Goal: Participate in discussion: Engage in conversation with other users on a specific topic

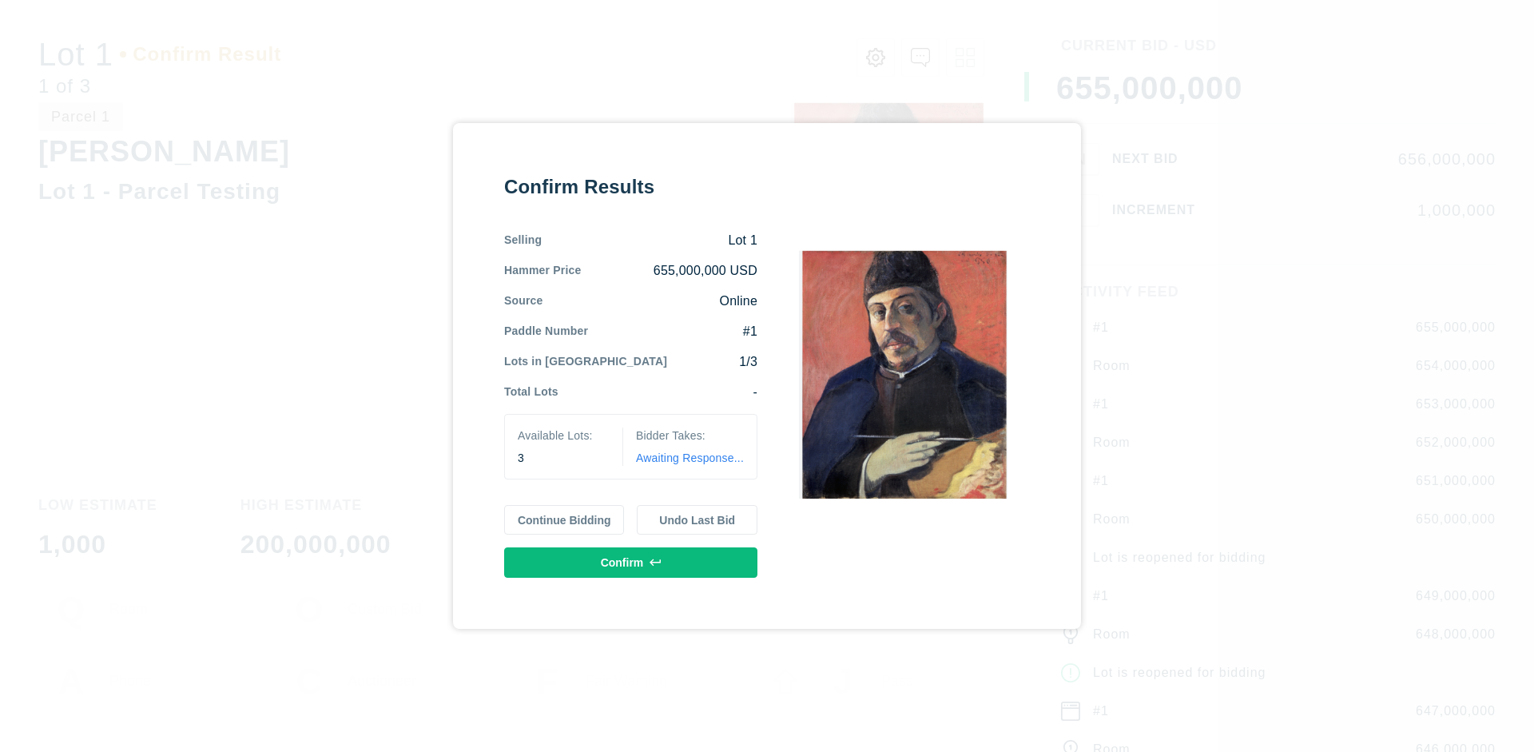
click at [565, 519] on button "Continue Bidding" at bounding box center [564, 520] width 121 height 30
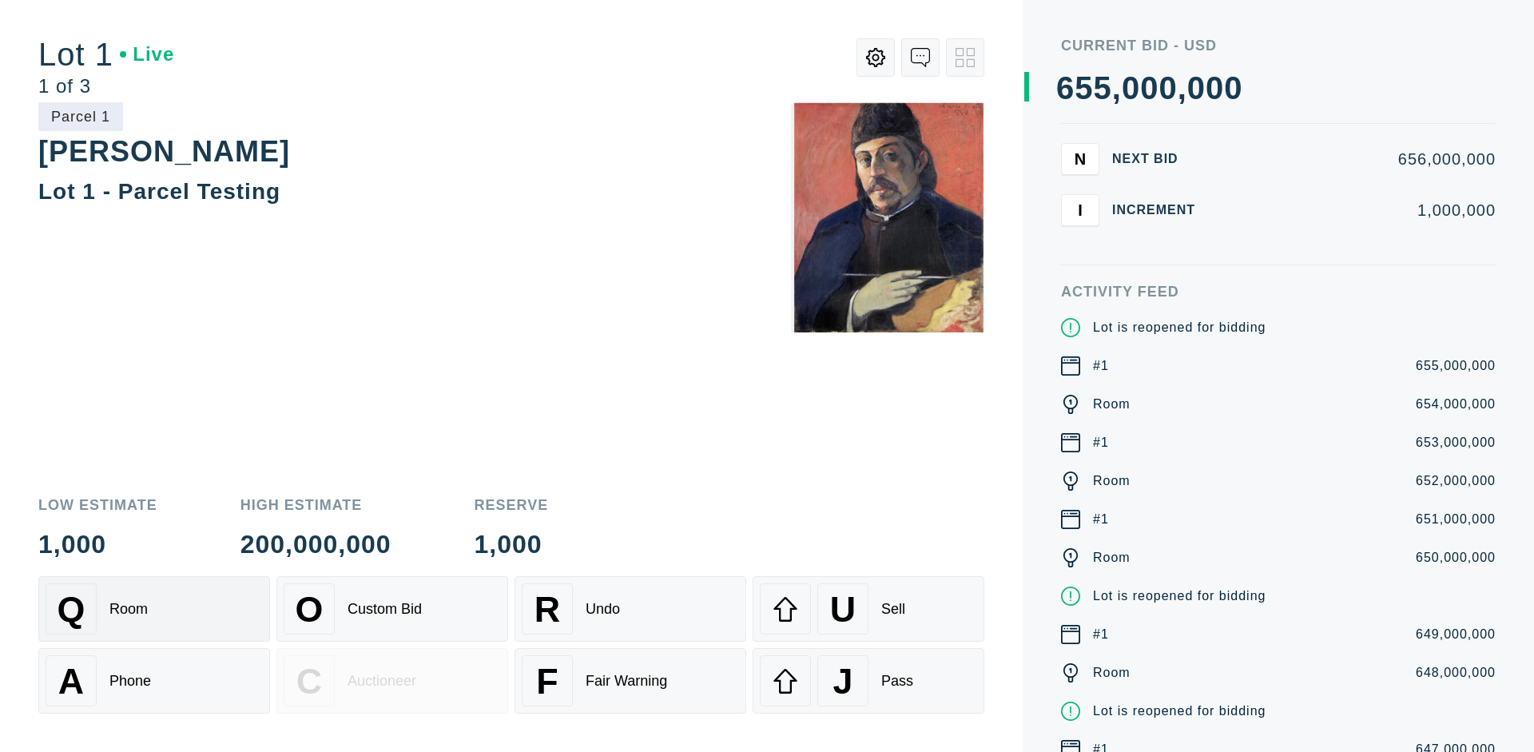
click at [154, 609] on div "Q Room" at bounding box center [154, 608] width 217 height 51
